Goal: Communication & Community: Share content

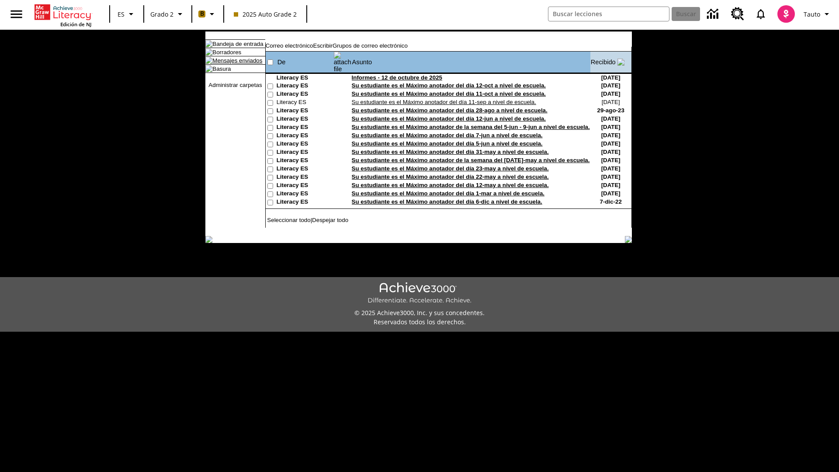
click at [233, 64] on link "Mensajes enviados" at bounding box center [237, 60] width 50 height 7
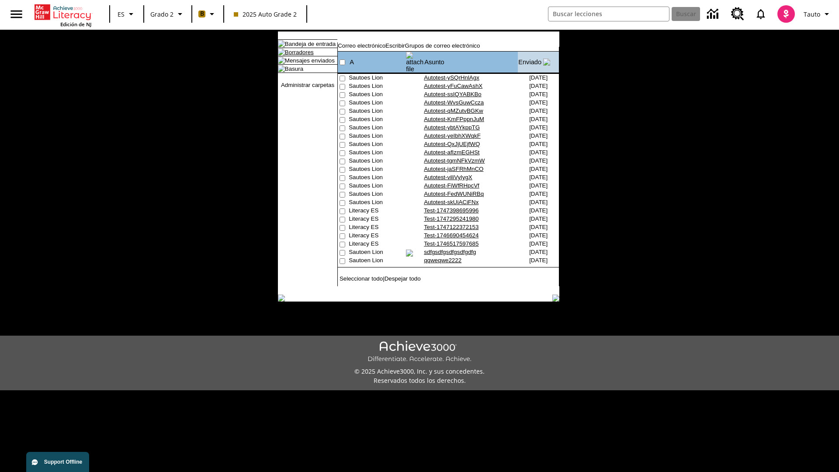
click at [292, 56] on link "Borradores" at bounding box center [299, 52] width 29 height 7
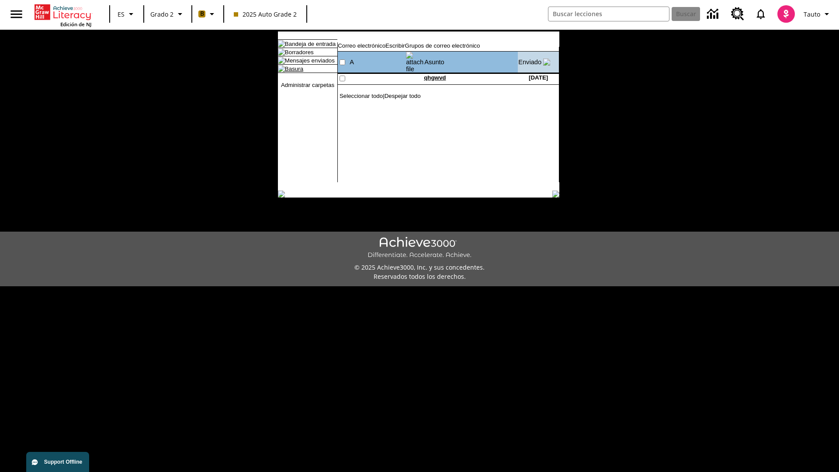
click at [287, 72] on link "Basura" at bounding box center [294, 69] width 18 height 7
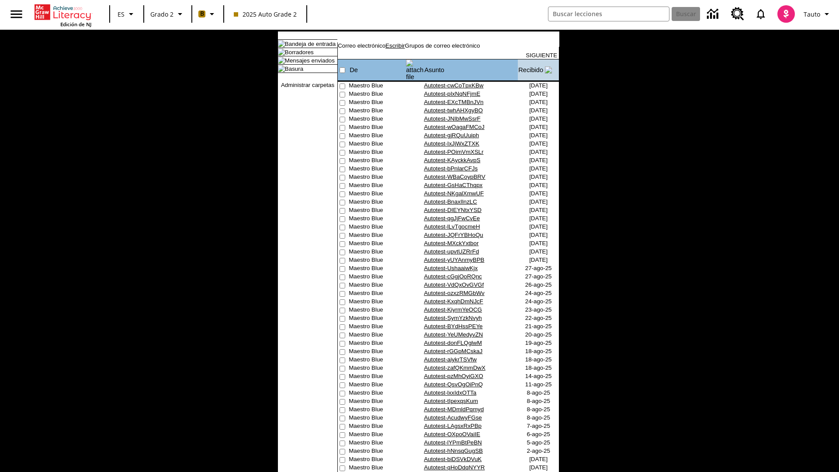
click at [405, 49] on link "Escribir" at bounding box center [395, 45] width 19 height 7
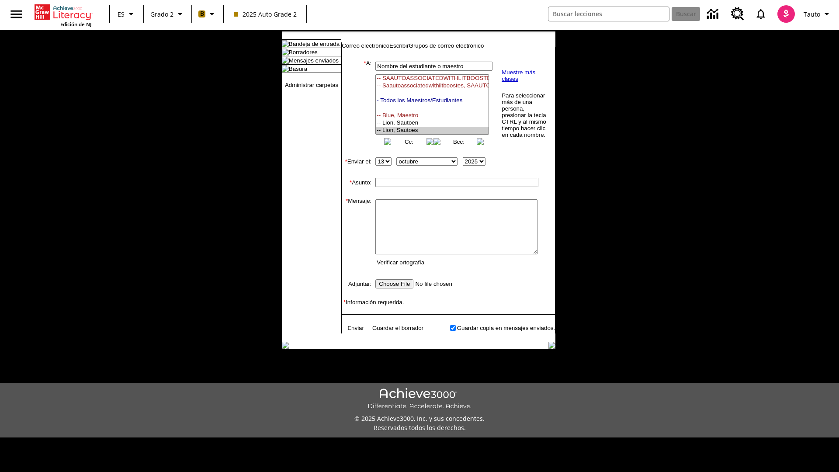
select select "U,21437111,1"
type input "Autotest-GJprMJleED"
type textarea "email body message"
click at [351, 331] on link "Enviar" at bounding box center [355, 328] width 17 height 7
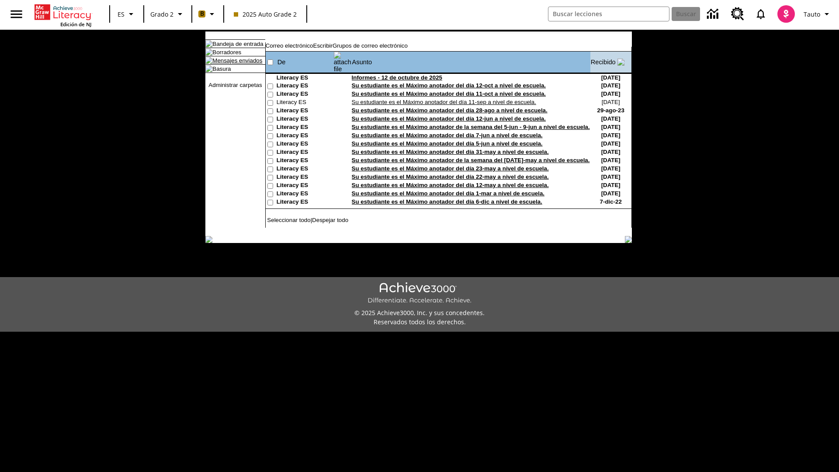
click at [233, 64] on link "Mensajes enviados" at bounding box center [237, 60] width 50 height 7
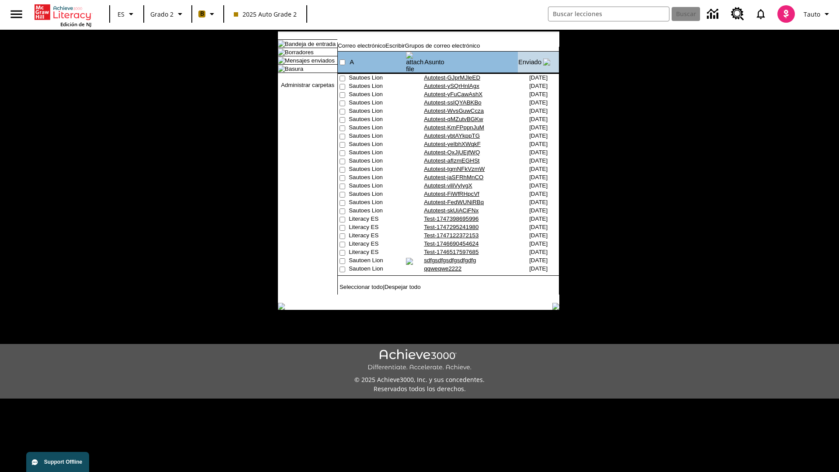
click at [341, 76] on input"] "checkbox" at bounding box center [343, 79] width 6 height 6
checkbox input"] "true"
